Goal: Task Accomplishment & Management: Manage account settings

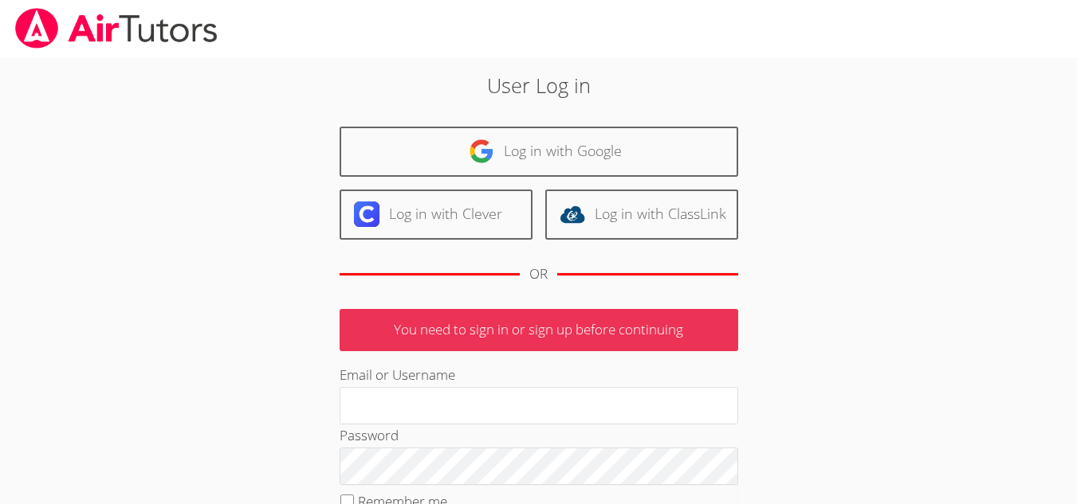
scroll to position [159, 0]
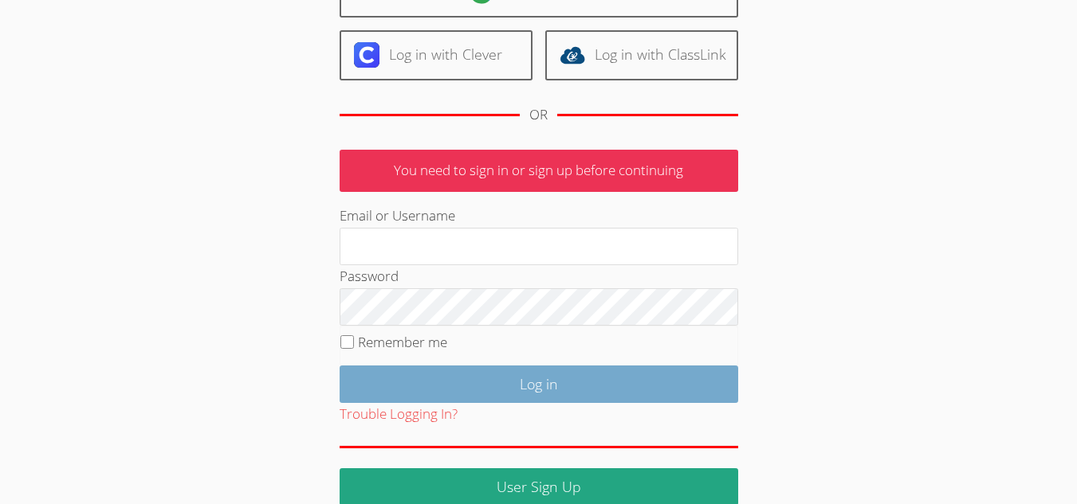
type input "[EMAIL_ADDRESS][DOMAIN_NAME]"
click at [507, 385] on input "Log in" at bounding box center [538, 384] width 398 height 37
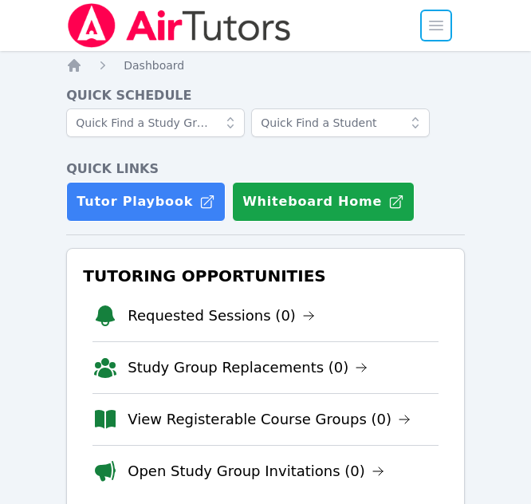
drag, startPoint x: 0, startPoint y: 0, endPoint x: 537, endPoint y: 3, distance: 537.1
click at [434, 26] on span "button" at bounding box center [435, 25] width 35 height 35
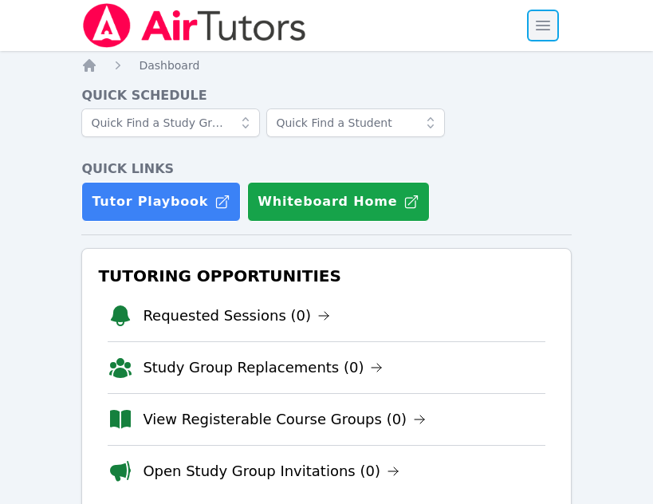
click at [542, 36] on span "button" at bounding box center [542, 25] width 35 height 35
click at [547, 28] on span "button" at bounding box center [542, 25] width 35 height 35
click at [535, 29] on span "button" at bounding box center [542, 25] width 35 height 35
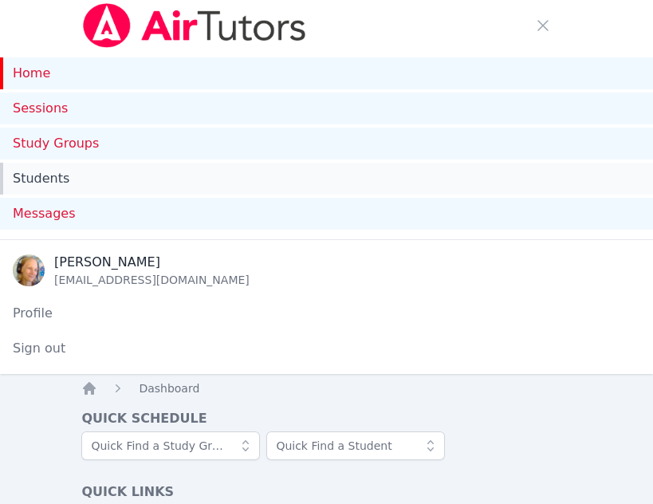
click at [29, 106] on link "Sessions" at bounding box center [326, 108] width 653 height 32
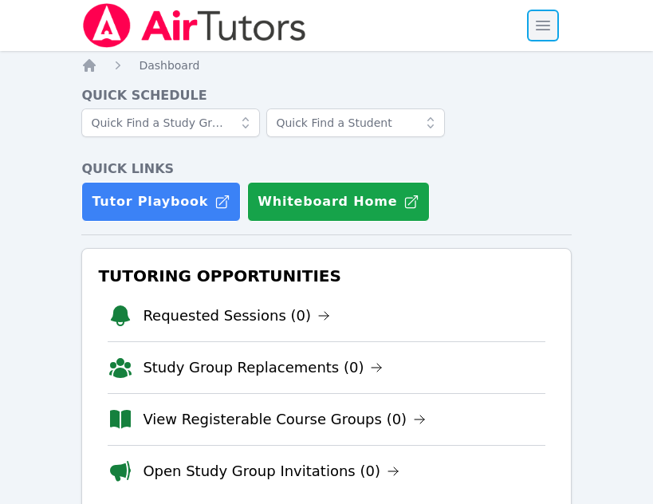
click at [541, 30] on span "button" at bounding box center [542, 25] width 35 height 35
click at [538, 32] on span "button" at bounding box center [542, 25] width 35 height 35
click at [547, 34] on span "button" at bounding box center [542, 25] width 35 height 35
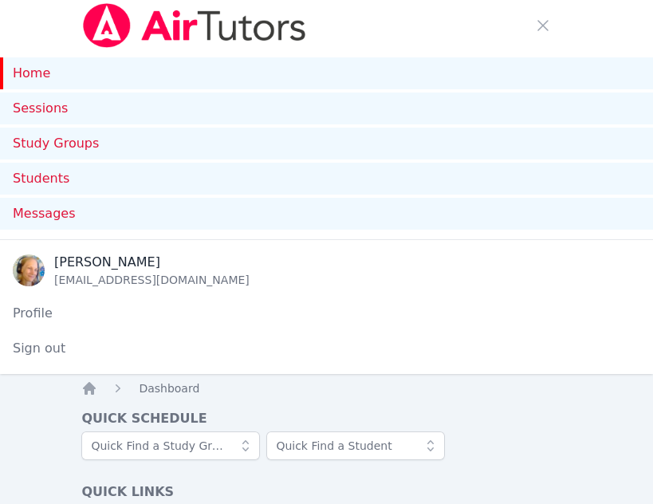
click at [21, 146] on link "Study Groups" at bounding box center [326, 144] width 653 height 32
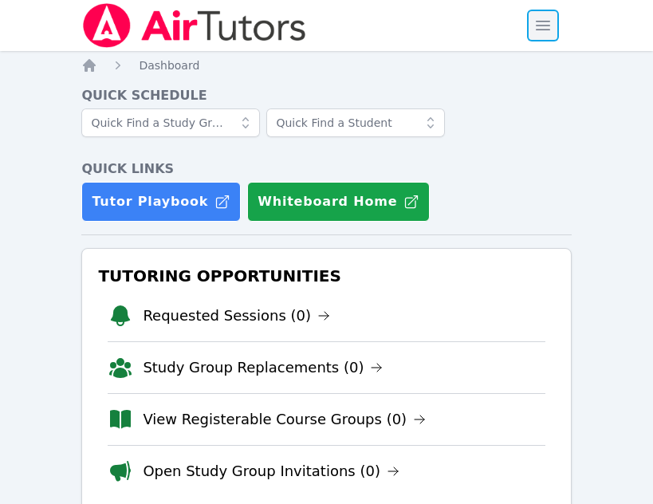
click at [543, 29] on span "button" at bounding box center [542, 25] width 35 height 35
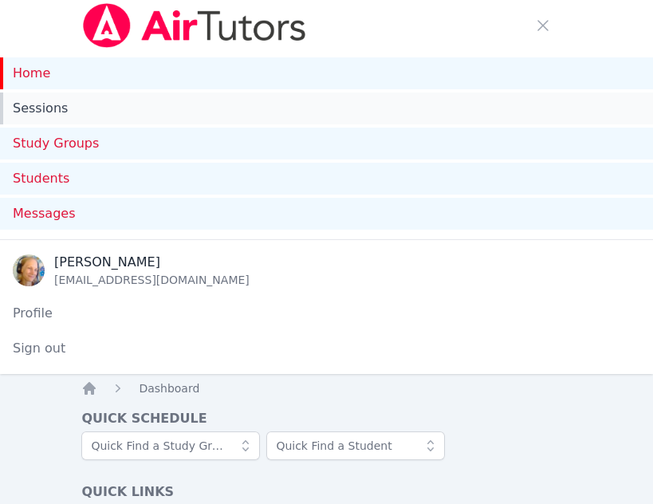
click at [43, 115] on link "Sessions" at bounding box center [326, 108] width 653 height 32
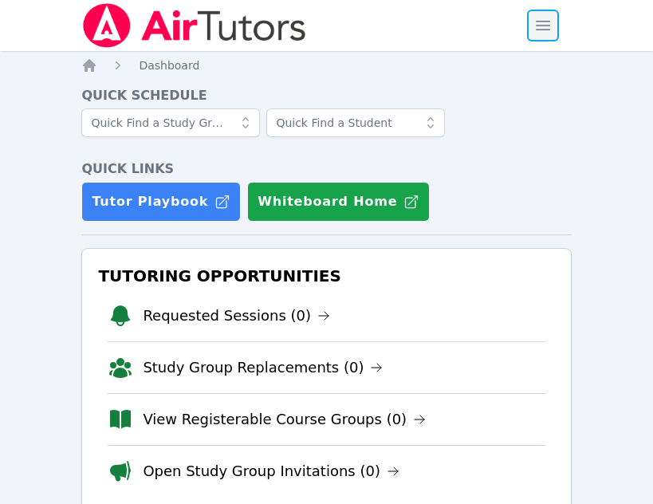
click at [539, 27] on span "button" at bounding box center [542, 25] width 35 height 35
click at [543, 24] on span "button" at bounding box center [542, 25] width 35 height 35
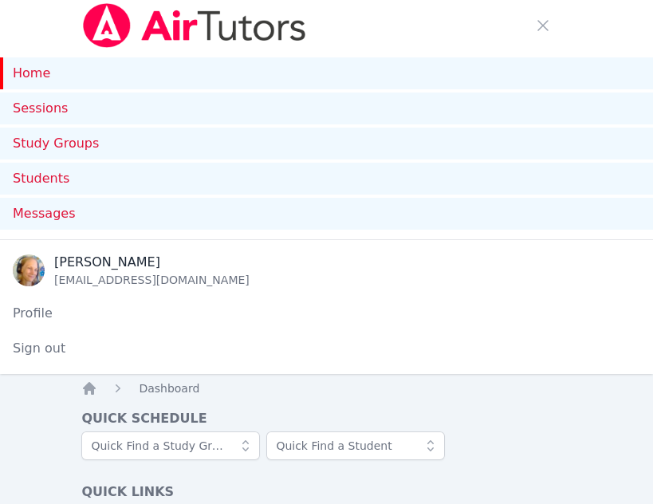
click at [43, 124] on div "Home Sessions Study Groups Students Messages" at bounding box center [326, 145] width 653 height 188
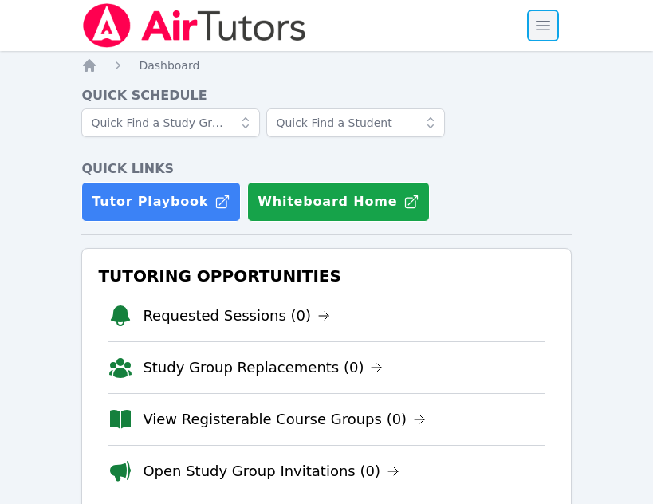
click at [534, 22] on span "button" at bounding box center [542, 25] width 35 height 35
click at [559, 28] on span "button" at bounding box center [542, 25] width 35 height 35
click at [550, 19] on span "button" at bounding box center [542, 25] width 35 height 35
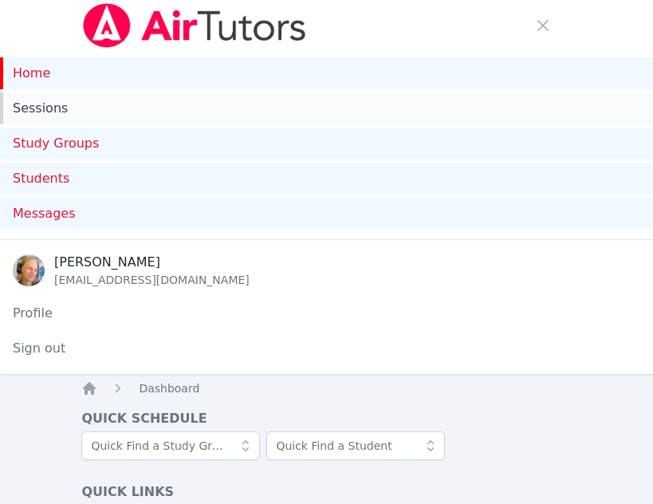
click at [59, 106] on link "Sessions" at bounding box center [326, 108] width 653 height 32
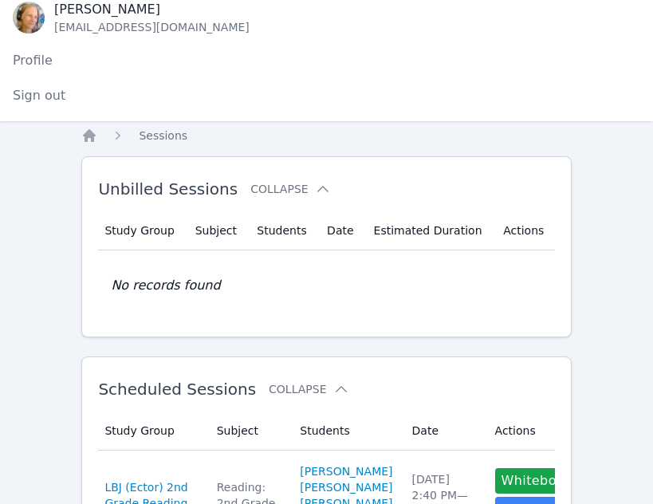
scroll to position [239, 0]
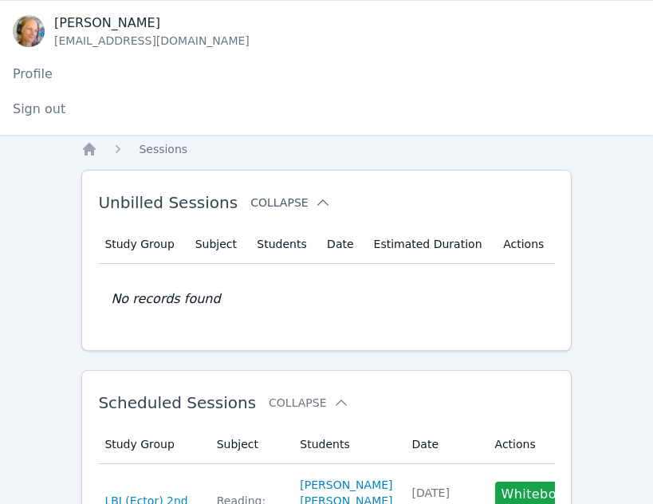
click at [284, 198] on button "Collapse" at bounding box center [290, 202] width 80 height 16
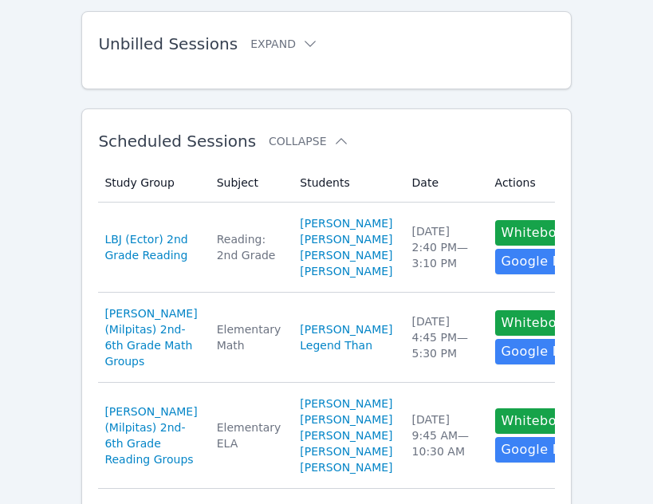
scroll to position [398, 0]
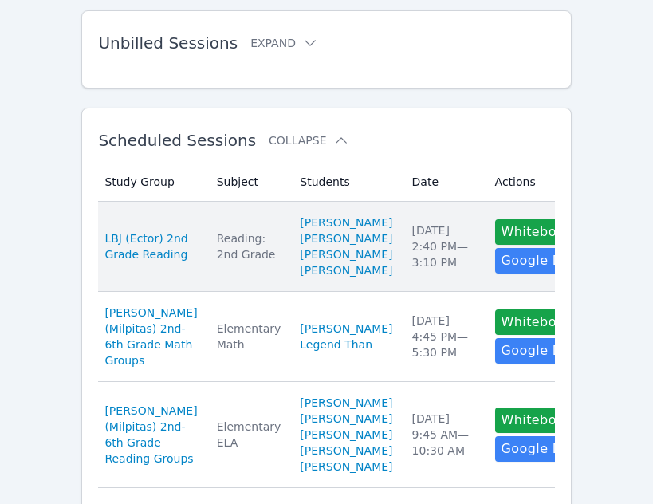
click at [207, 289] on td "Subject Reading: 2nd Grade" at bounding box center [249, 247] width 84 height 90
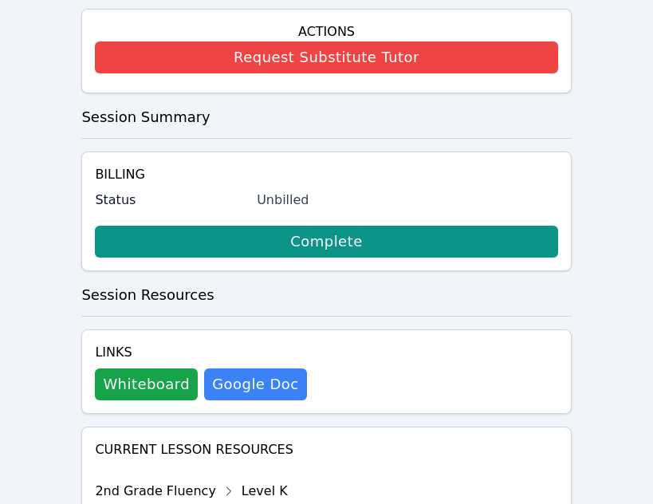
scroll to position [1003, 0]
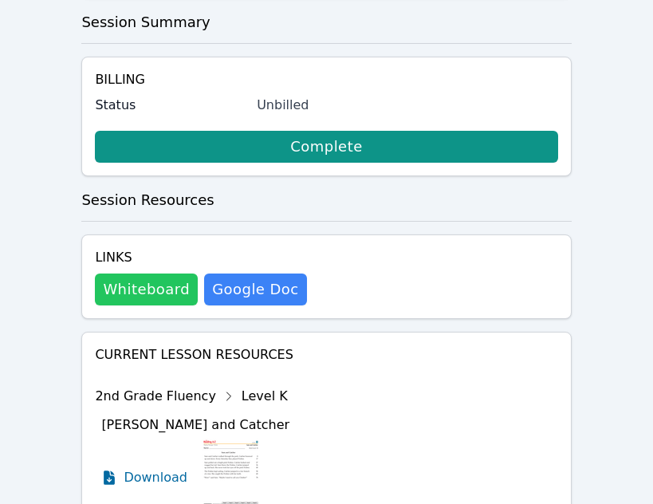
click at [161, 273] on button "Whiteboard" at bounding box center [146, 289] width 103 height 32
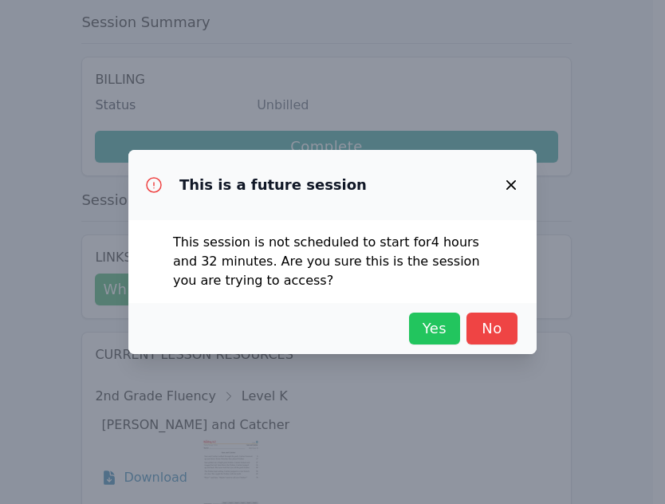
click at [444, 339] on span "Yes" at bounding box center [434, 328] width 35 height 22
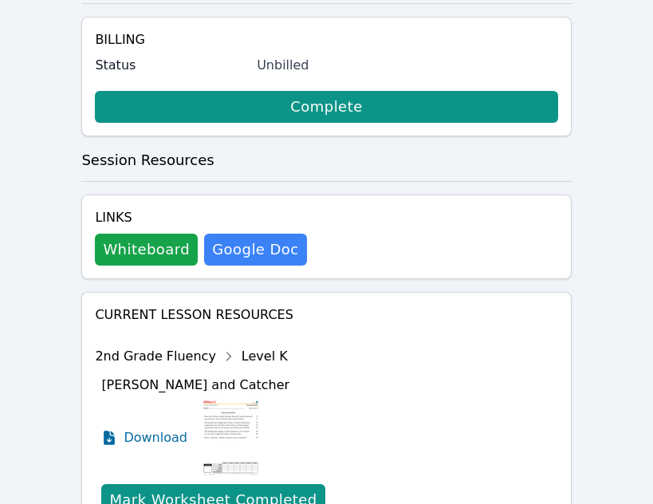
scroll to position [1082, 0]
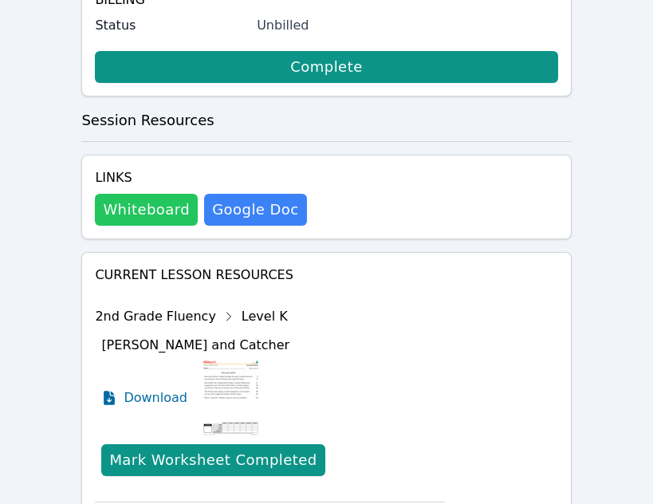
click at [152, 194] on button "Whiteboard" at bounding box center [146, 210] width 103 height 32
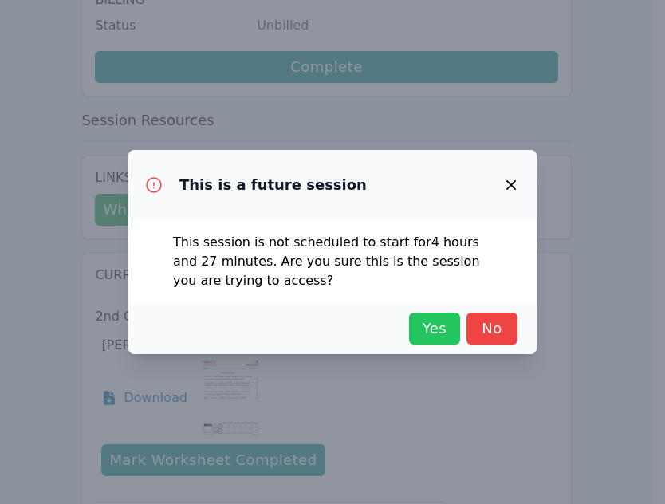
click at [422, 328] on span "Yes" at bounding box center [434, 328] width 35 height 22
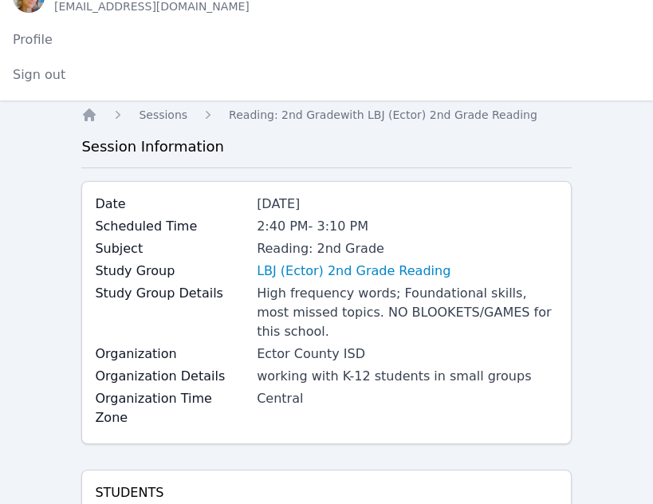
scroll to position [0, 0]
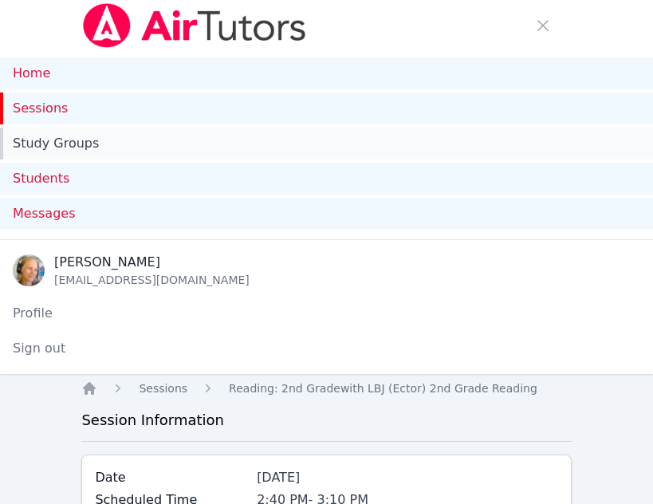
click at [70, 147] on link "Study Groups" at bounding box center [326, 144] width 653 height 32
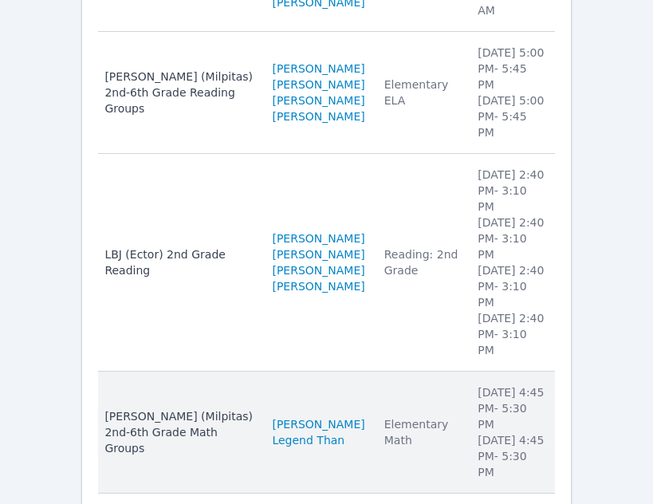
scroll to position [717, 0]
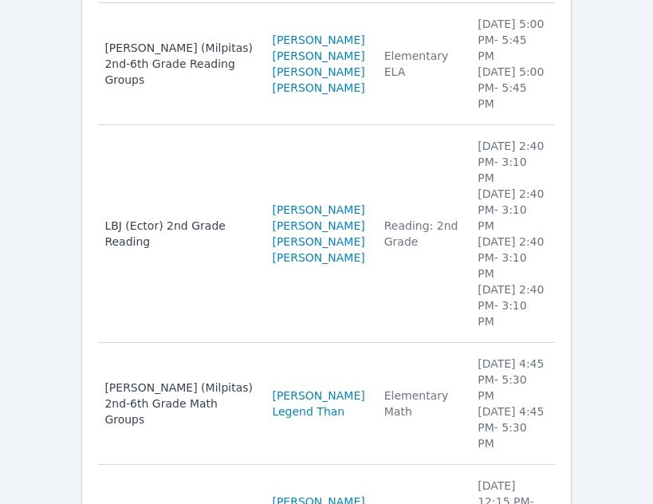
click at [406, 343] on td "Subject Elementary Math" at bounding box center [421, 404] width 93 height 122
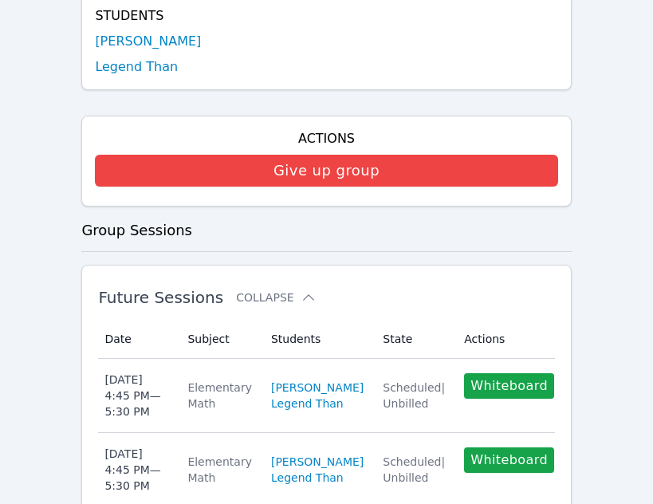
scroll to position [797, 0]
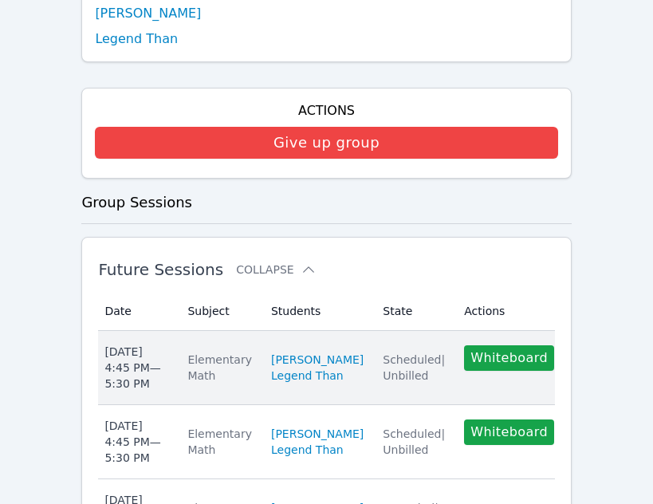
click at [383, 353] on span "Scheduled | Unbilled" at bounding box center [414, 367] width 62 height 29
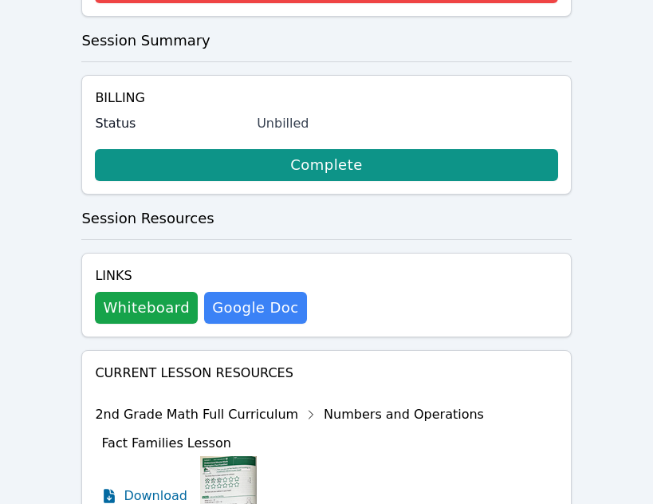
scroll to position [956, 0]
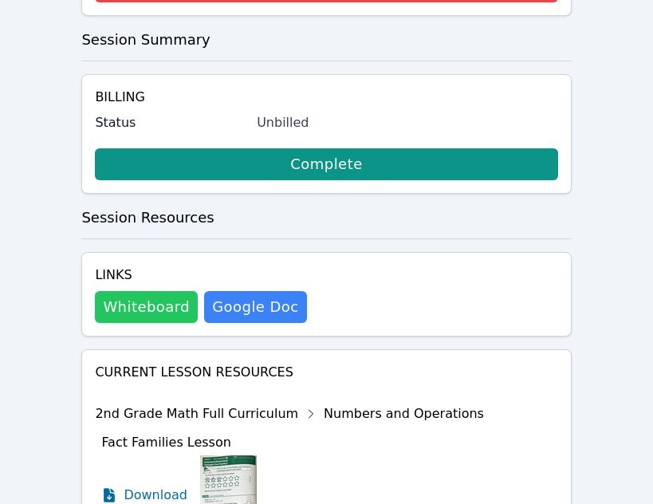
click at [158, 291] on button "Whiteboard" at bounding box center [146, 307] width 103 height 32
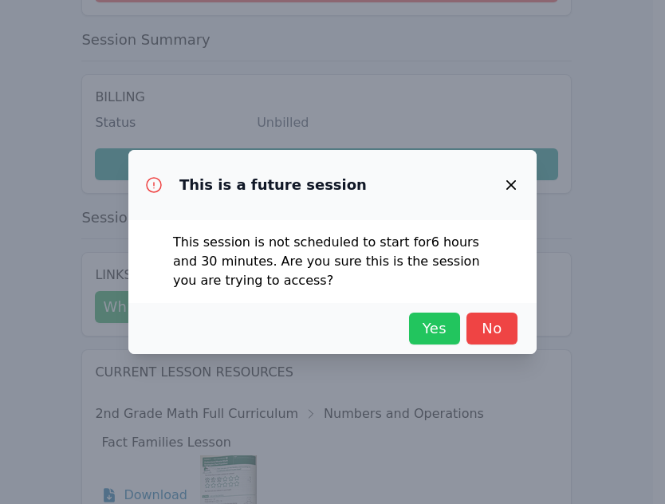
click at [445, 340] on button "Yes" at bounding box center [434, 328] width 51 height 32
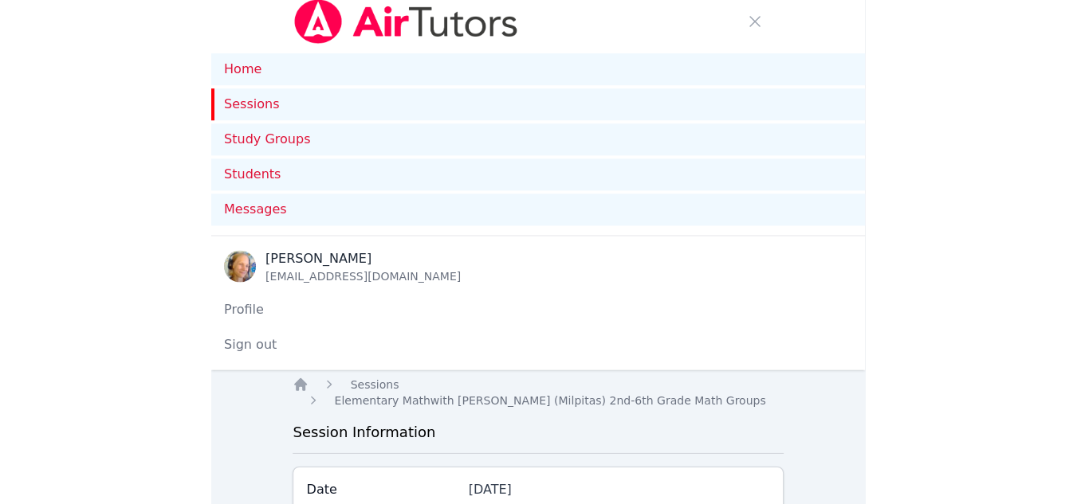
scroll to position [0, 0]
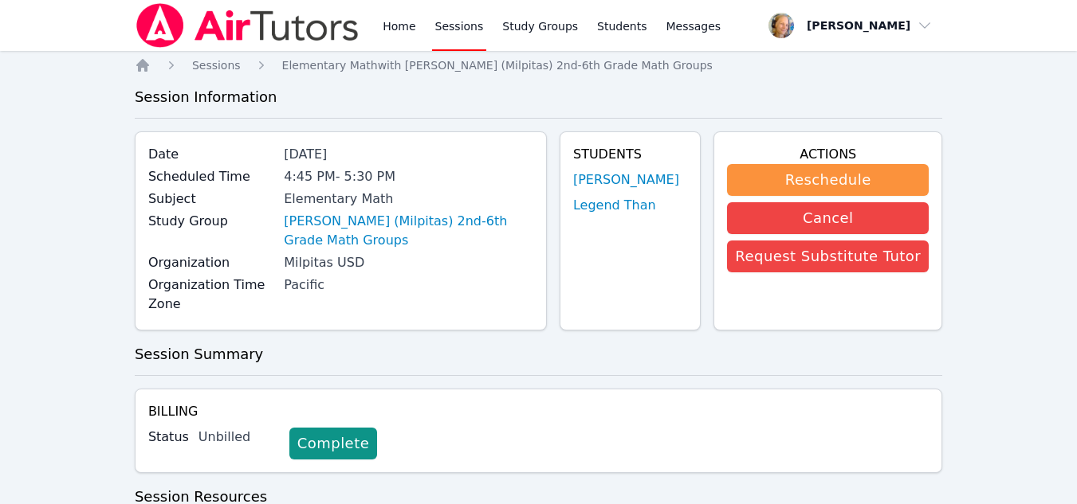
click at [151, 67] on ol "Home Sessions Elementary Math with Pomeroy (Milpitas) 2nd-6th Grade Math Groups" at bounding box center [424, 65] width 578 height 16
click at [144, 65] on icon "Breadcrumb" at bounding box center [142, 65] width 13 height 13
